Goal: Ask a question

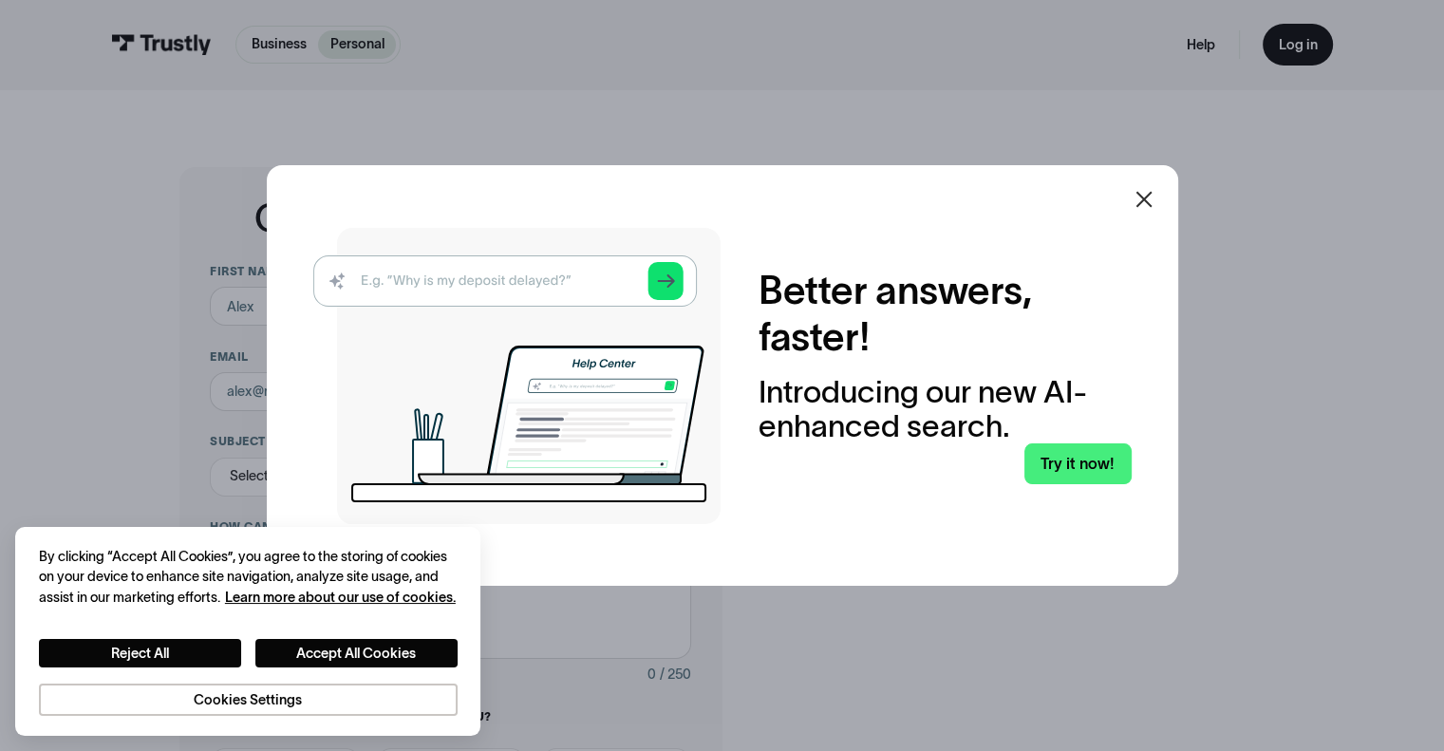
click at [1148, 198] on icon at bounding box center [1143, 200] width 16 height 16
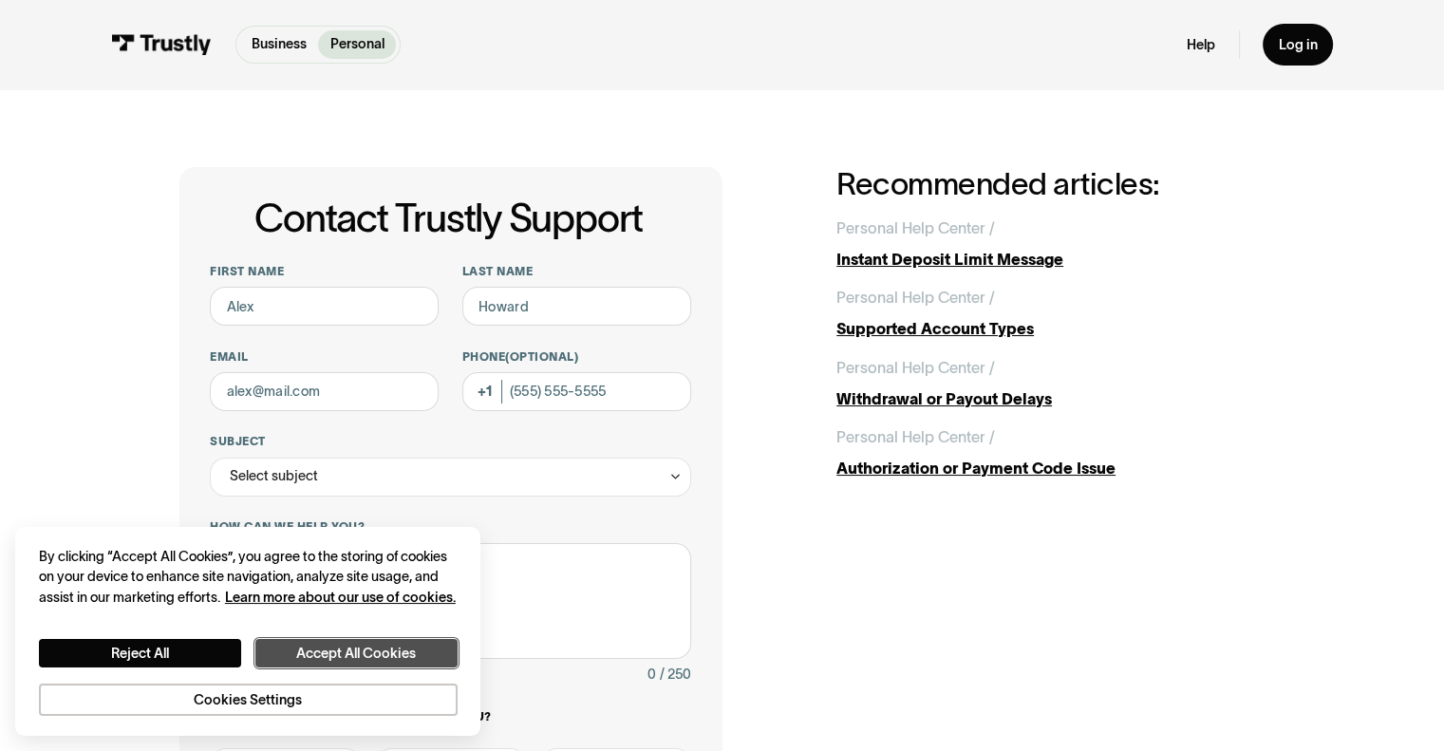
click at [376, 642] on button "Accept All Cookies" at bounding box center [356, 653] width 202 height 29
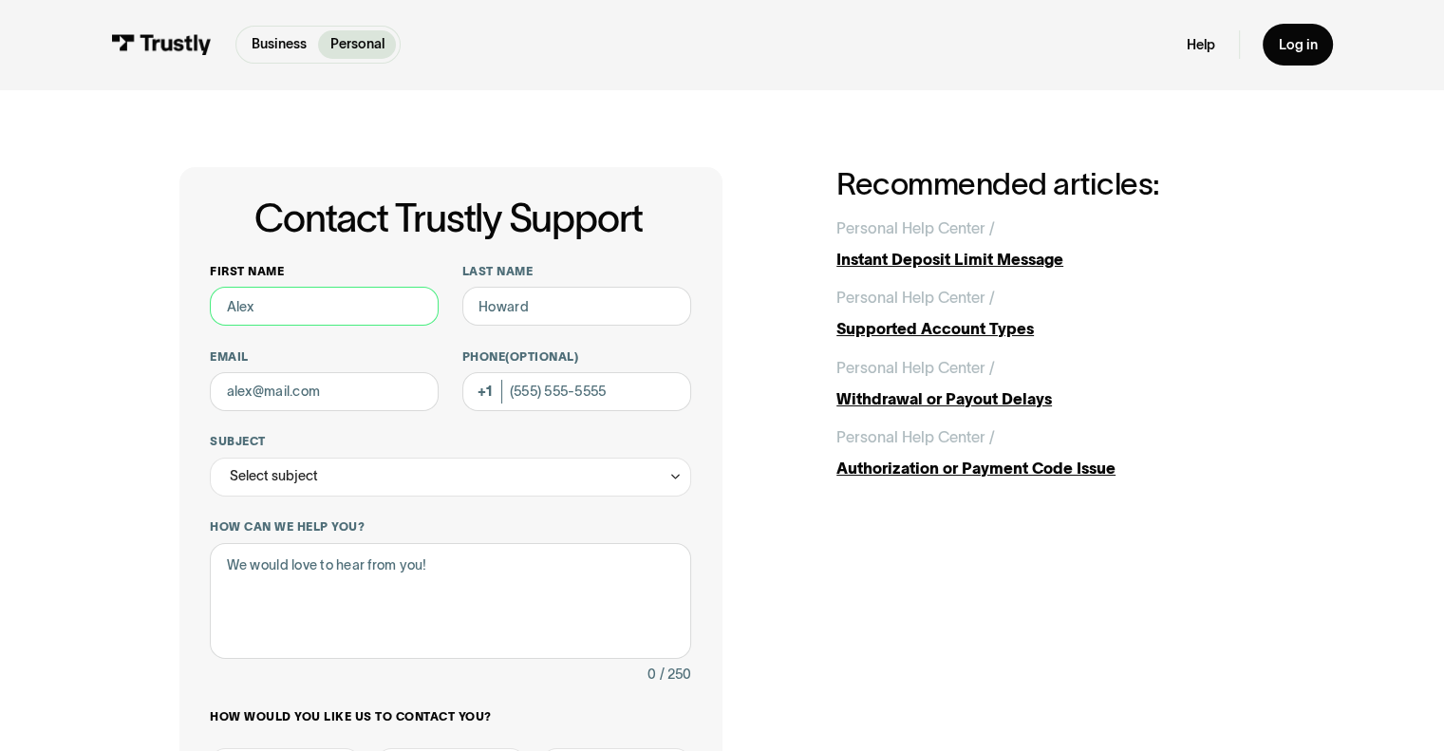
click at [332, 302] on input "First name" at bounding box center [324, 306] width 229 height 39
type input "[PERSON_NAME]"
type input "[EMAIL_ADDRESS][DOMAIN_NAME]"
type input "[PHONE_NUMBER]"
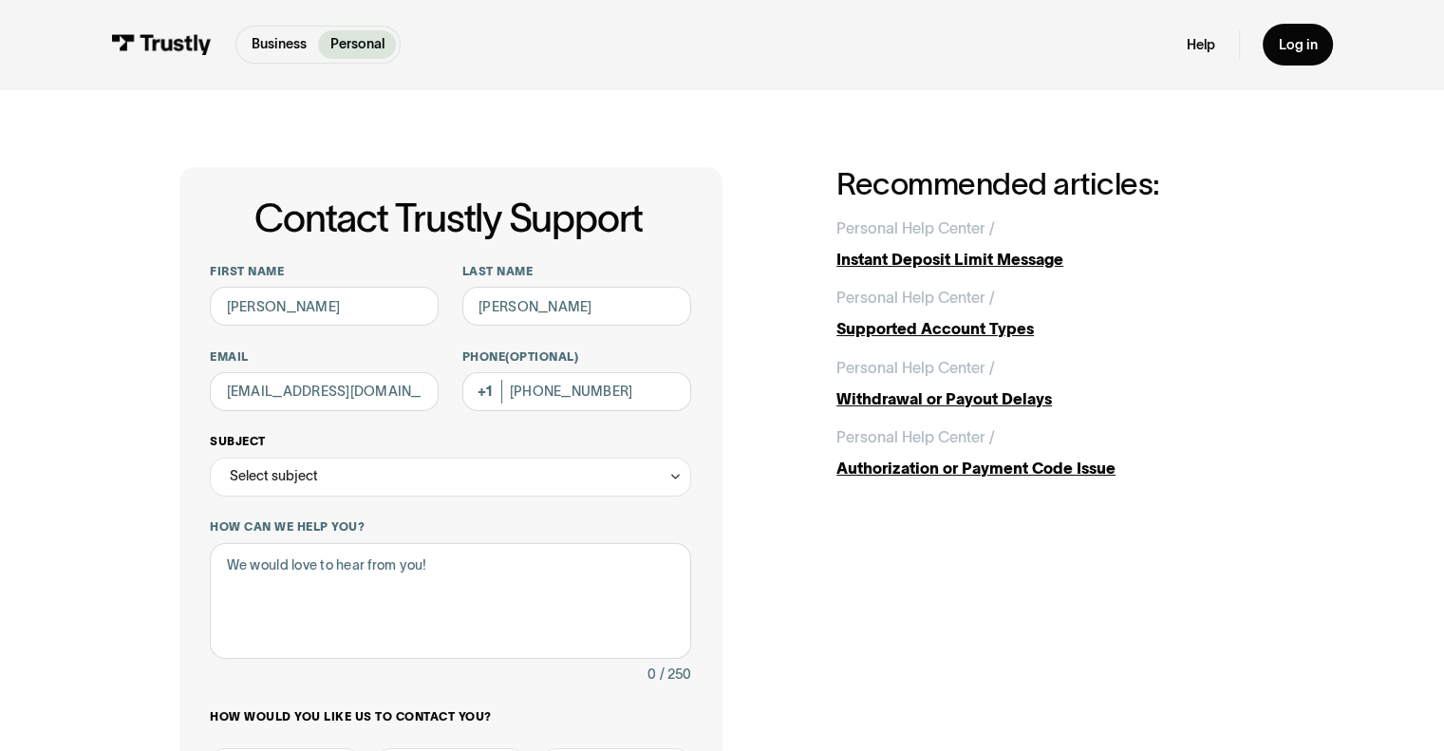
click at [676, 481] on icon "Contact Trustly Support" at bounding box center [675, 476] width 14 height 15
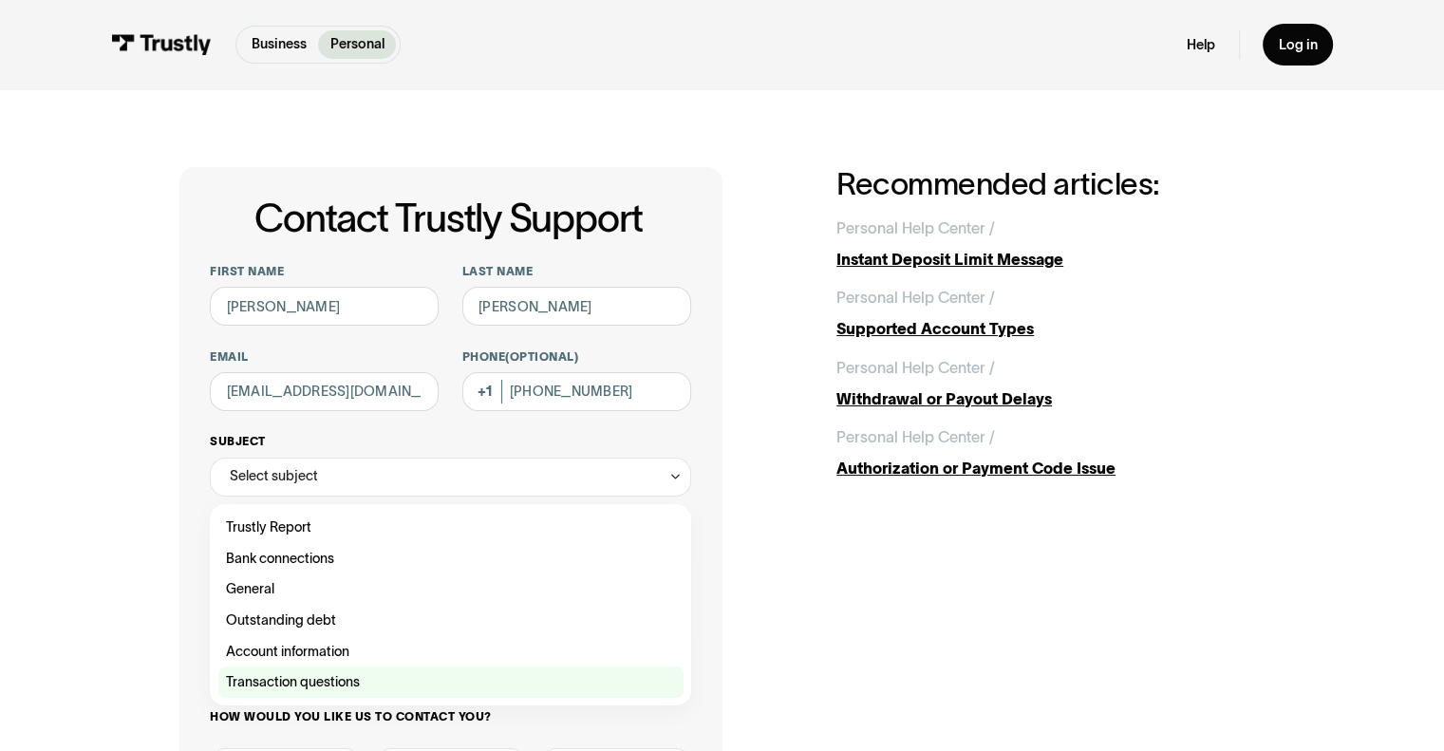
click at [289, 680] on div "Contact Trustly Support" at bounding box center [450, 681] width 465 height 31
type input "**********"
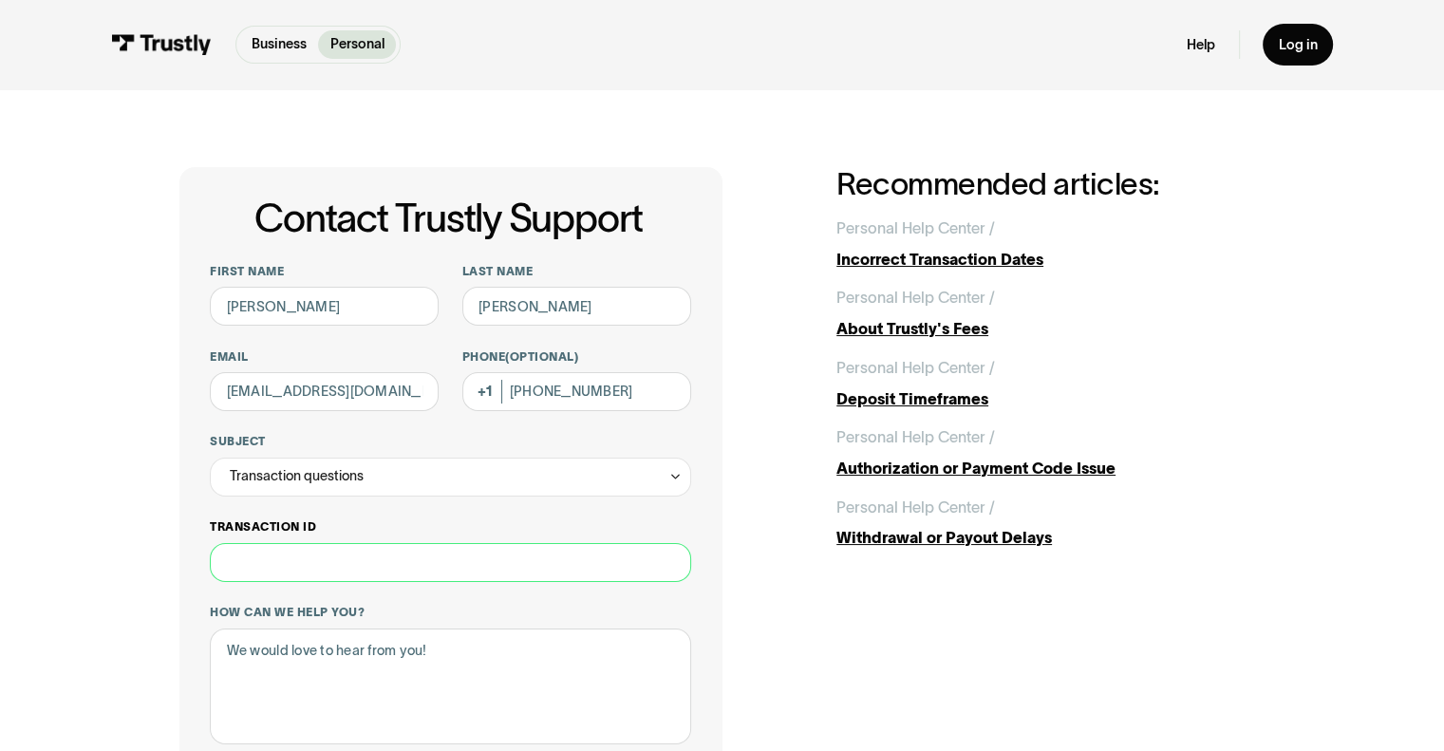
click at [327, 557] on input "Transaction ID" at bounding box center [450, 562] width 480 height 39
click at [1080, 465] on div "Authorization or Payment Code Issue" at bounding box center [1050, 469] width 428 height 24
